Goal: Find specific page/section: Find specific page/section

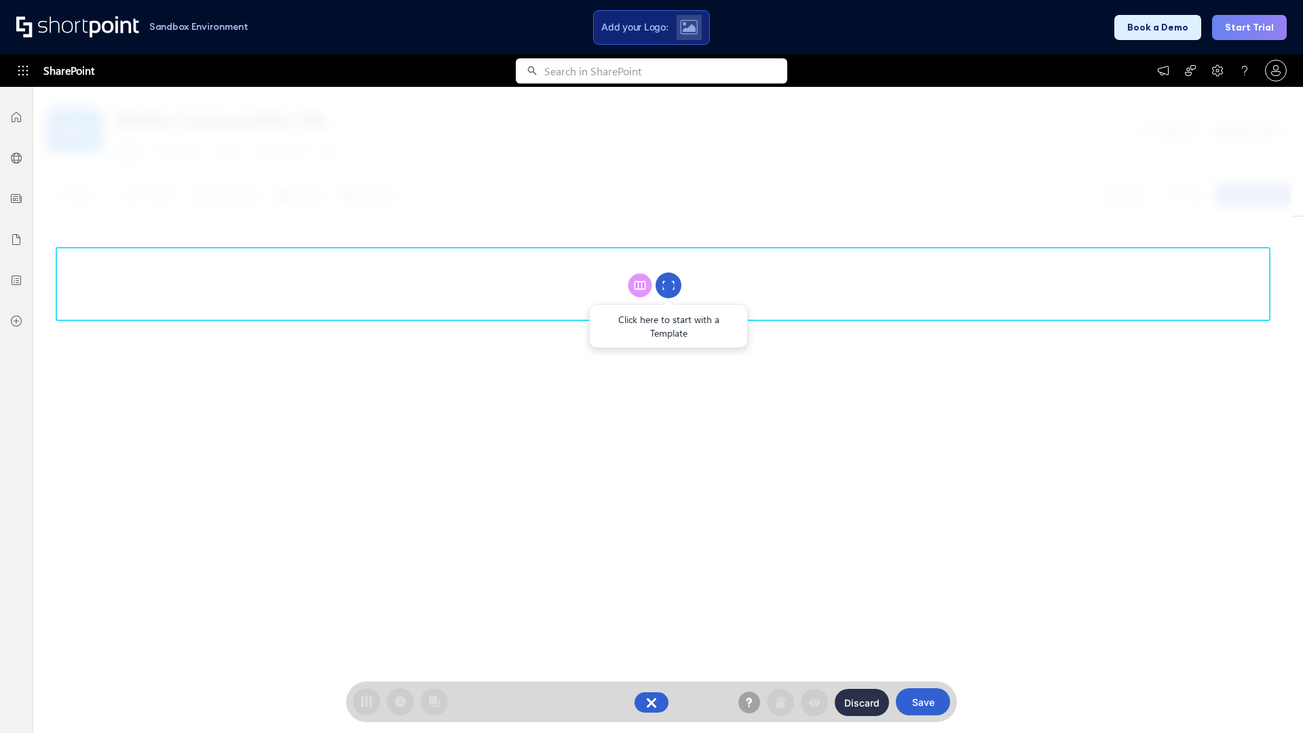
click at [668, 285] on circle at bounding box center [669, 286] width 26 height 26
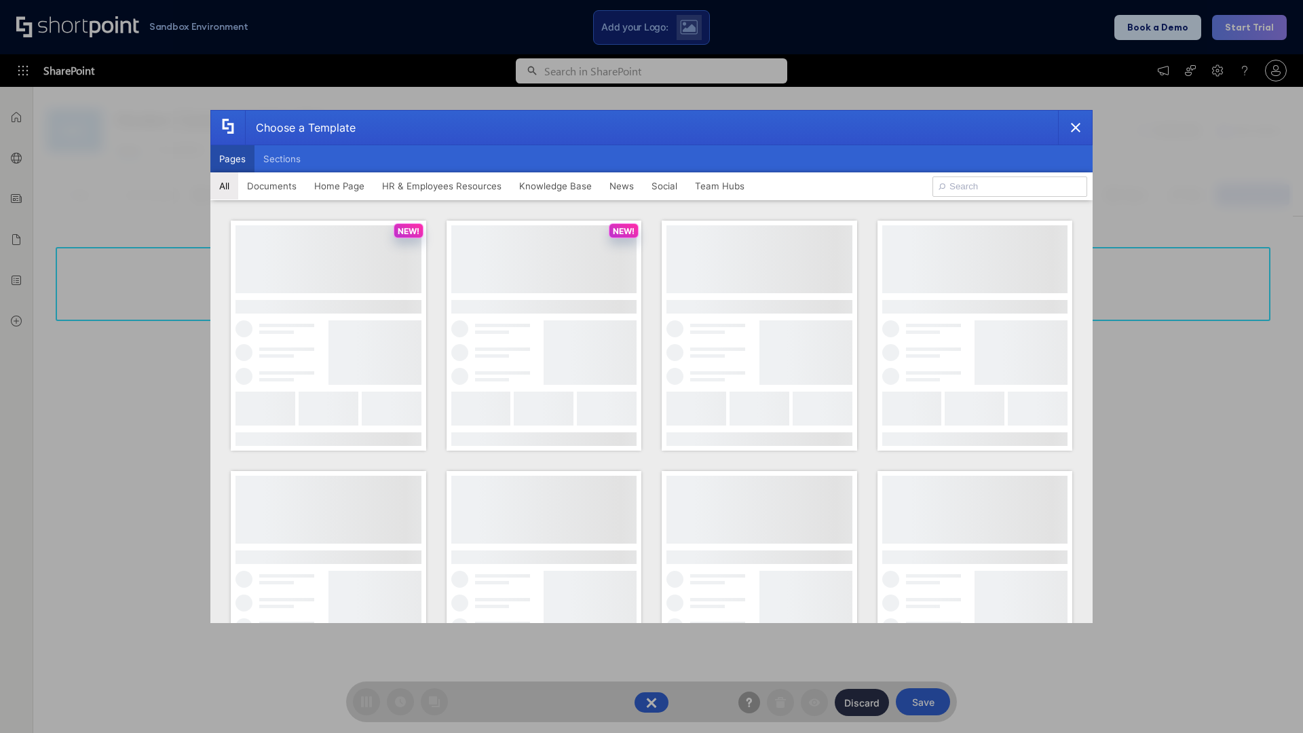
click at [232, 159] on button "Pages" at bounding box center [232, 158] width 44 height 27
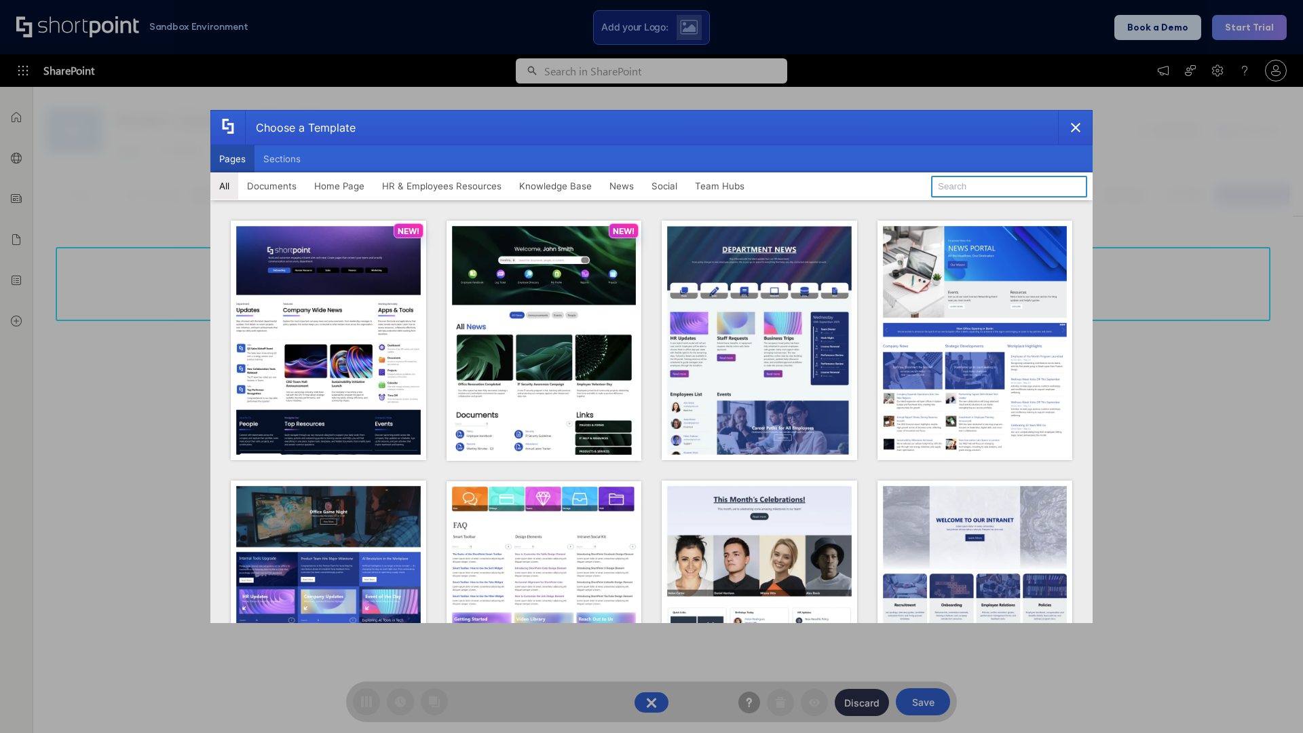
type input "Knowledge Portal 4"
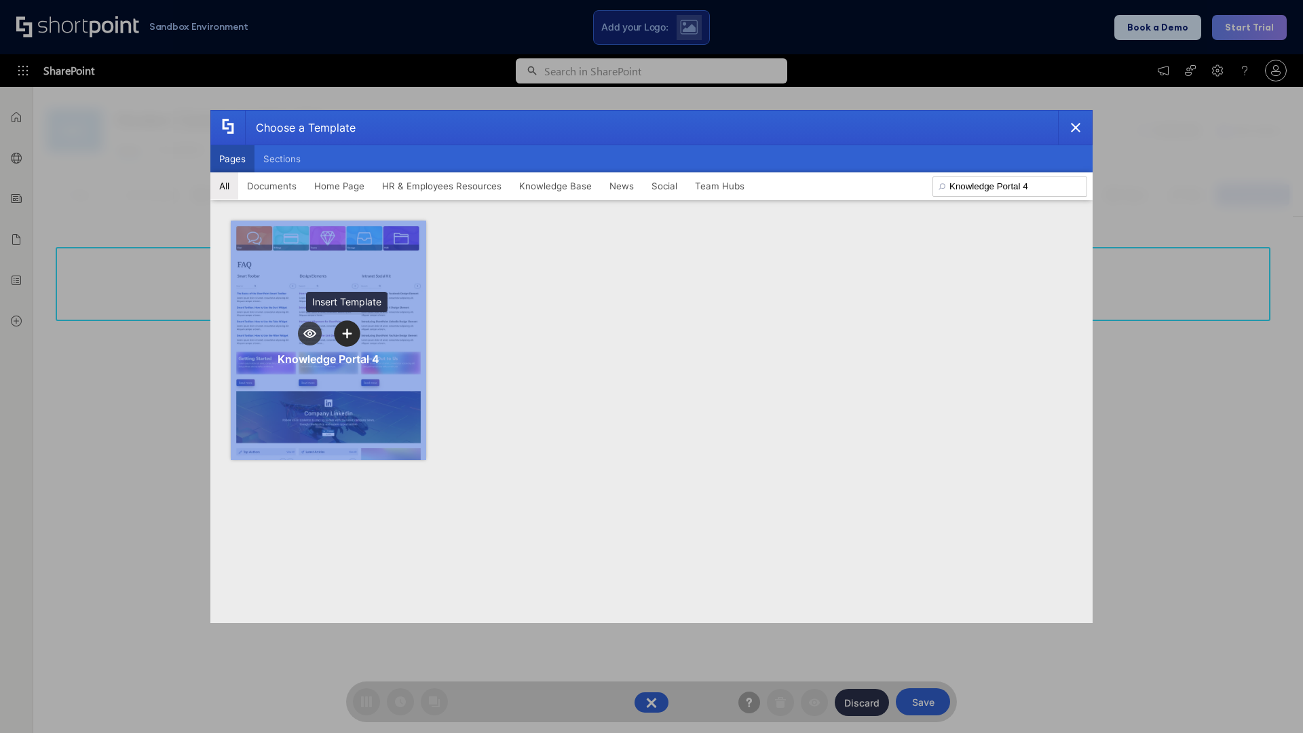
click at [347, 333] on icon "template selector" at bounding box center [347, 333] width 10 height 10
